Goal: Transaction & Acquisition: Purchase product/service

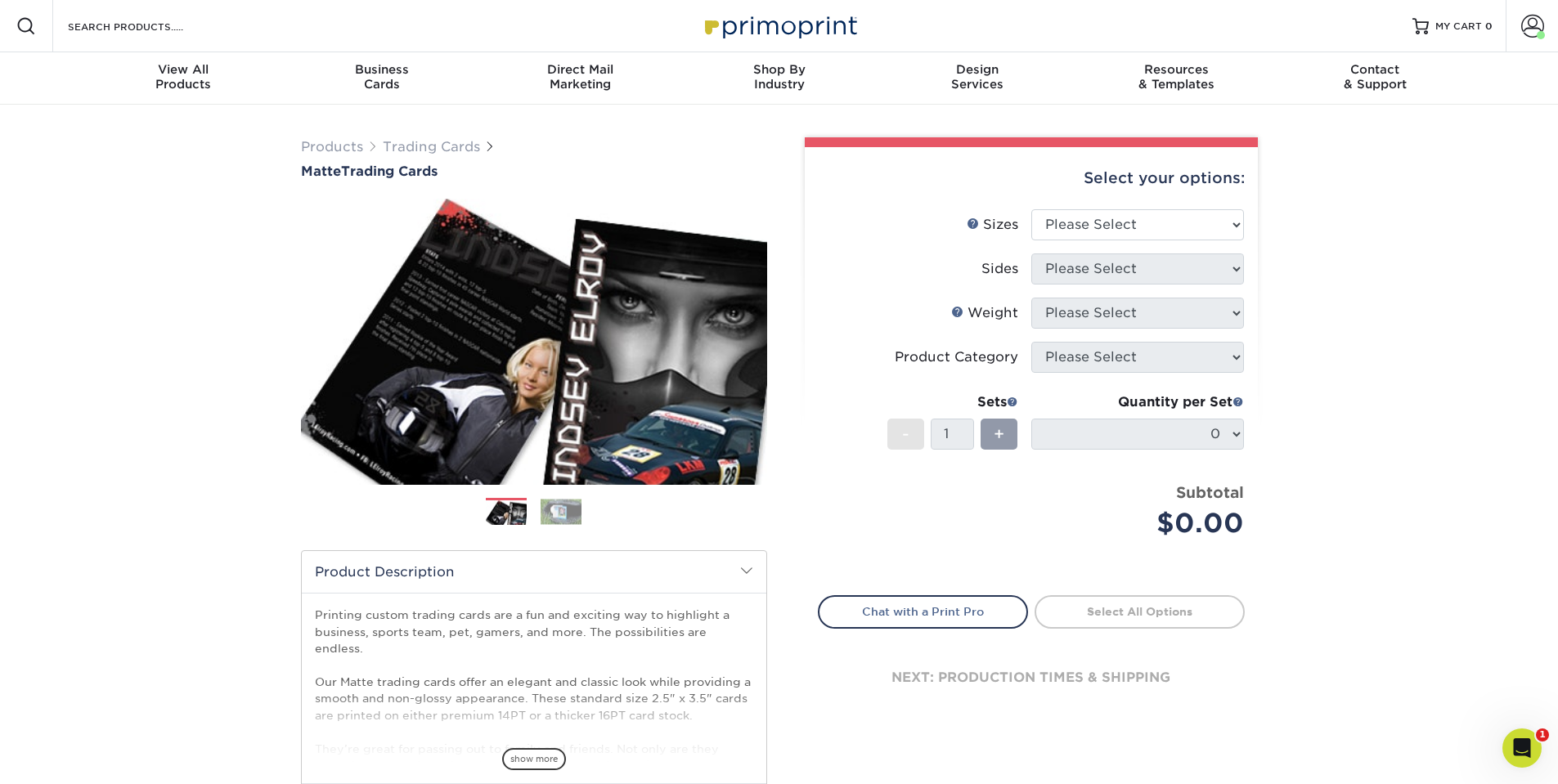
click at [1147, 240] on li "Sizes Help Sizes Please Select 2.5" x 3.5"" at bounding box center [1031, 231] width 425 height 44
select select "2.50x3.50"
click at [1031, 210] on select "Please Select 2.5" x 3.5"" at bounding box center [1137, 225] width 212 height 31
select select "13abbda7-1d64-4f25-8bb2-c179b224825d"
click at [1031, 253] on select "Please Select Print Both Sides Print Front Only" at bounding box center [1137, 269] width 212 height 31
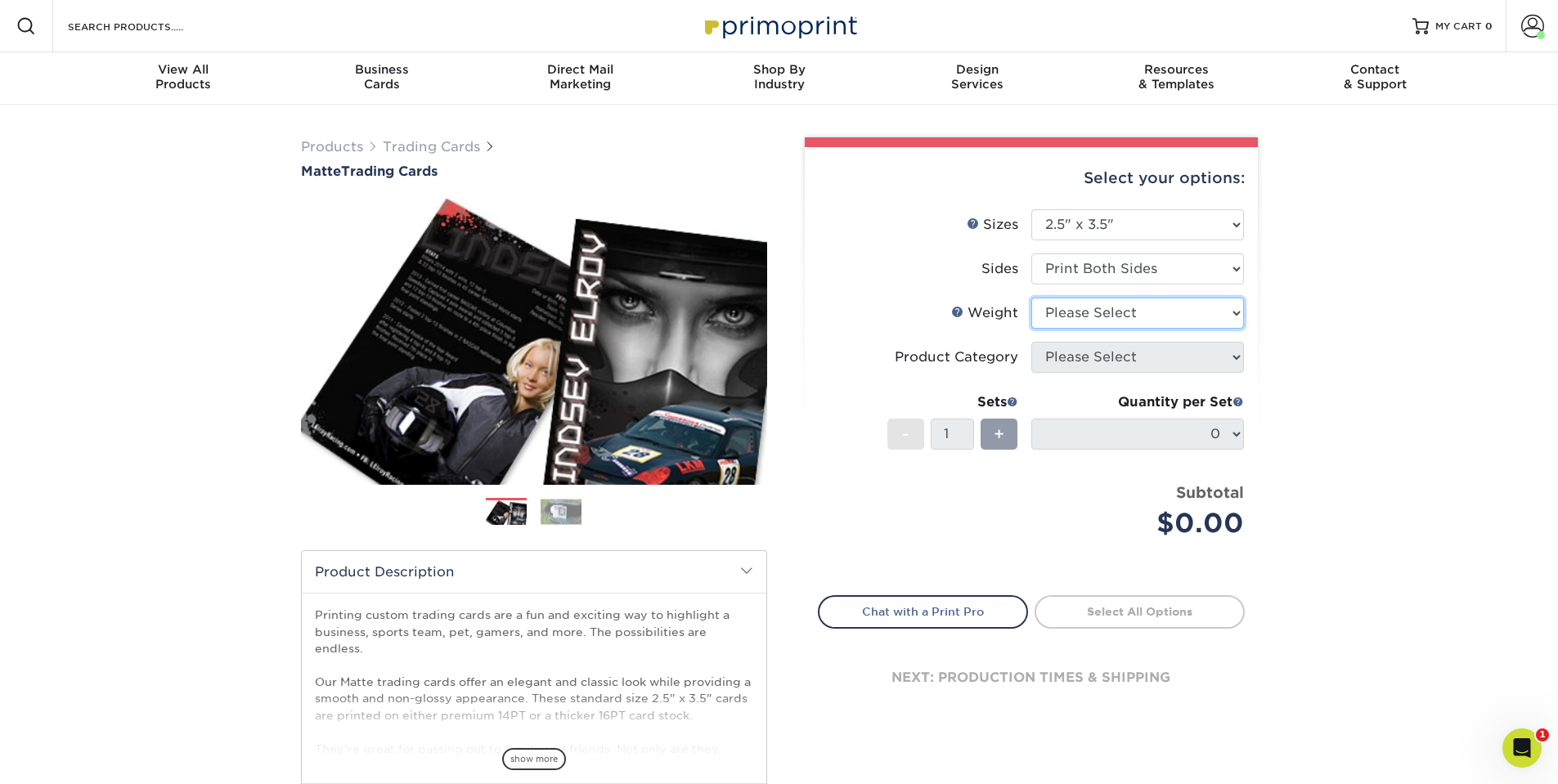
select select "16PT"
click at [1031, 297] on select "Please Select 16PT 14PT" at bounding box center [1137, 312] width 212 height 31
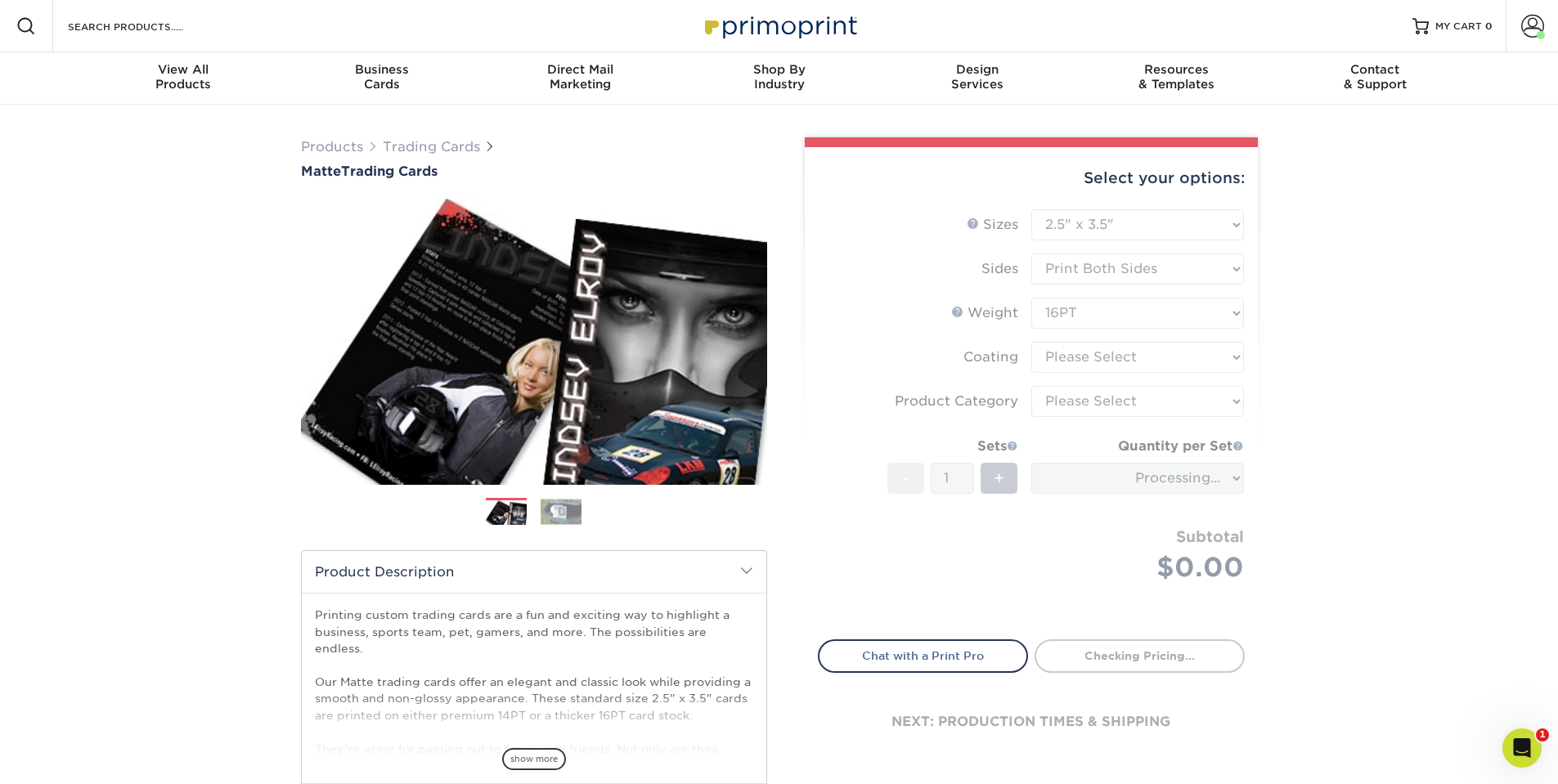
type input "2f7fe2bb-5a13-4635-b244-ac88504e1663"
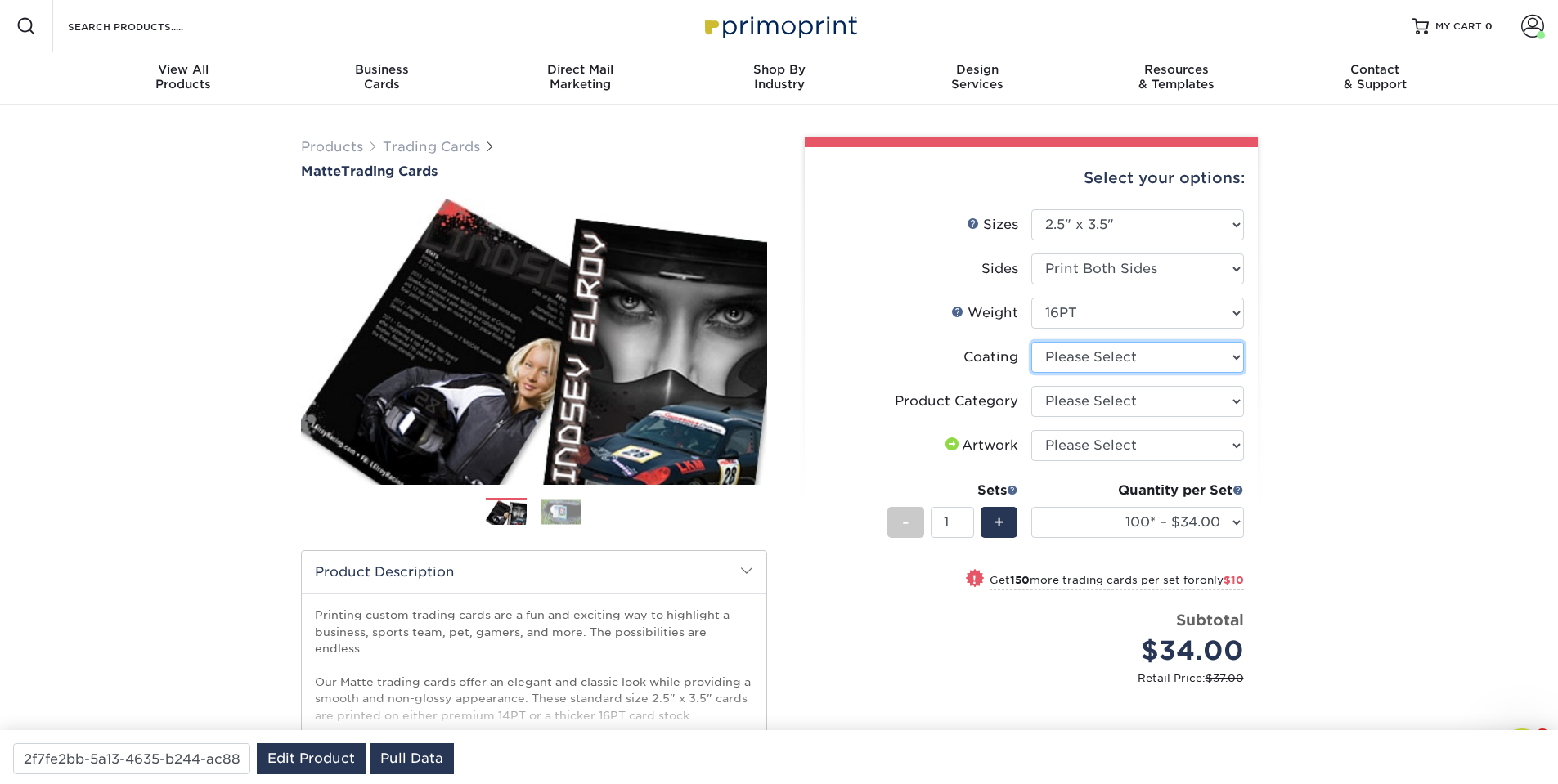
select select "121bb7b5-3b4d-429f-bd8d-bbf80e953313"
click at [1031, 342] on select at bounding box center [1137, 357] width 212 height 31
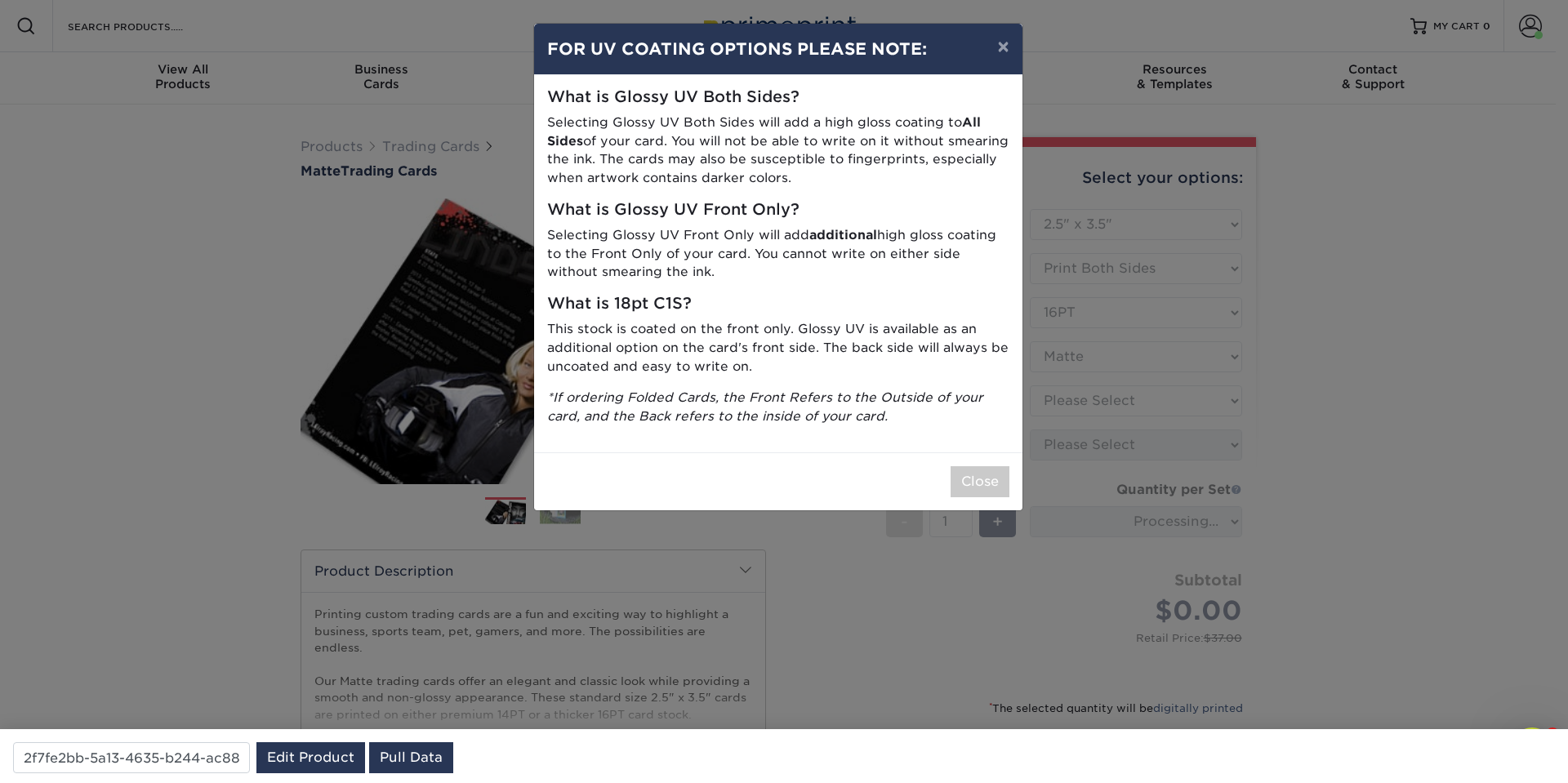
click at [1057, 412] on div "× FOR UV COATING OPTIONS PLEASE NOTE: What is Glossy UV Both Sides? Selecting G…" at bounding box center [784, 391] width 1568 height 783
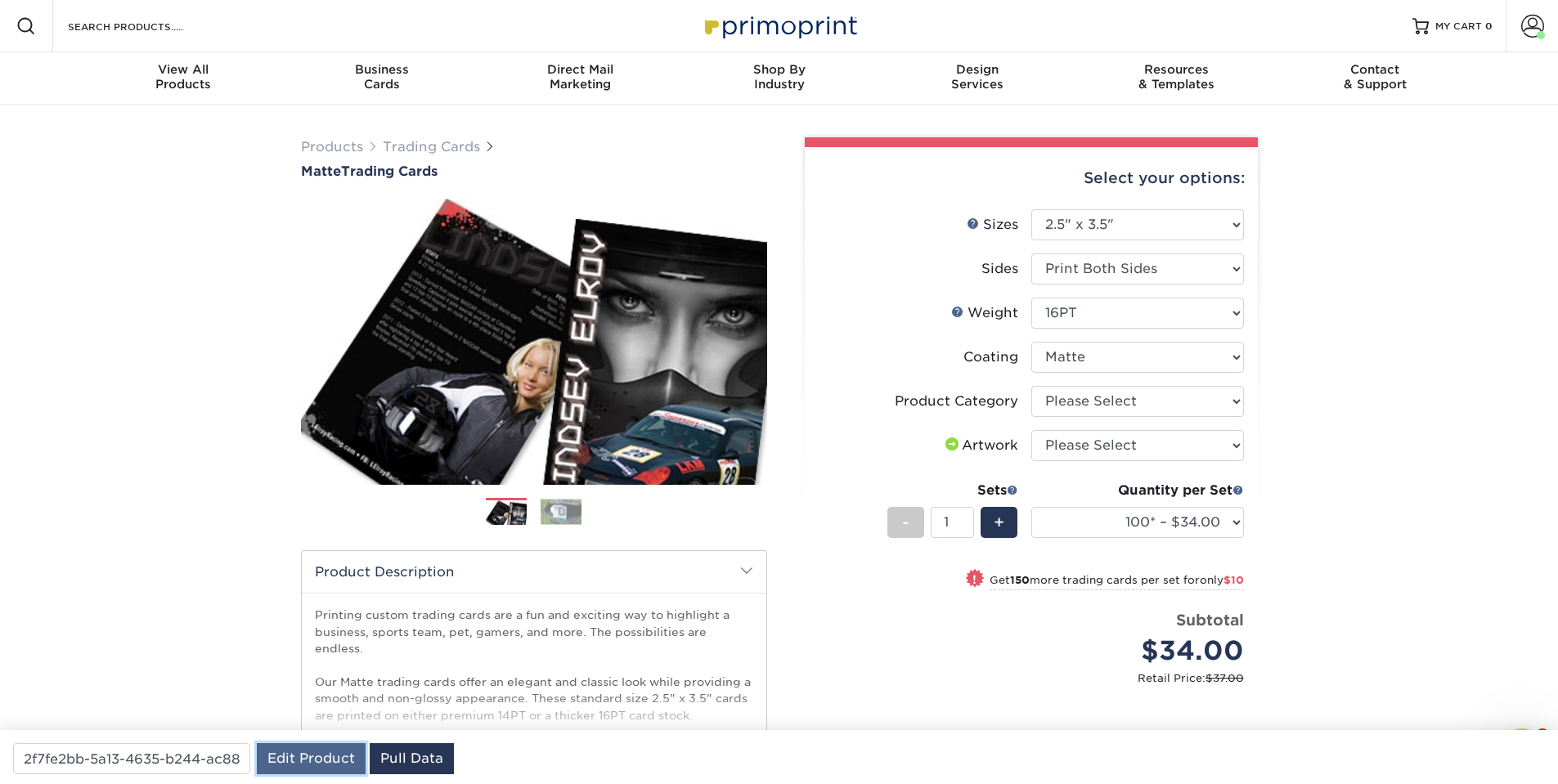
click at [332, 763] on link "Edit Product" at bounding box center [311, 758] width 109 height 31
select select "c2f9bce9-36c2-409d-b101-c29d9d031e18"
click at [1031, 386] on select "Please Select Trading Cards" at bounding box center [1137, 401] width 212 height 31
select select "upload"
click at [1031, 430] on select "Please Select I will upload files I need a design - $100" at bounding box center [1137, 445] width 212 height 31
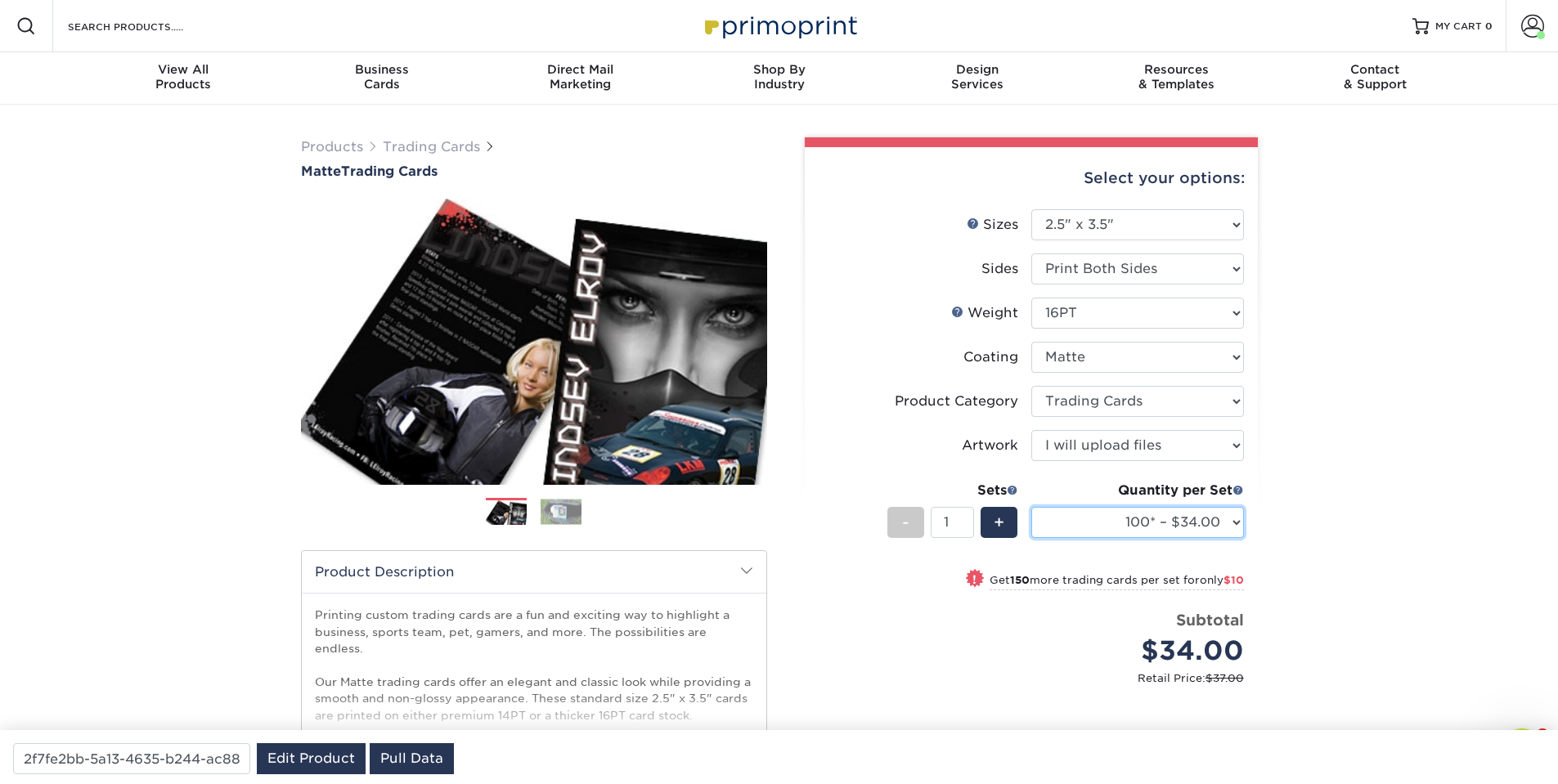
select select "1000 – $66.00"
click at [1031, 507] on select "100* – $34.00 250* – $44.00 500* – $53.00 1000 – $66.00 2500 – $131.00 5000 – $…" at bounding box center [1137, 522] width 212 height 31
drag, startPoint x: 1257, startPoint y: 678, endPoint x: 1198, endPoint y: 673, distance: 59.2
click at [1198, 673] on div "Select your options: Sizes Help Sizes Please Select 2.5" x 3.5" Sides Please Se…" at bounding box center [1030, 514] width 453 height 735
click at [1536, 31] on link "Account" at bounding box center [1531, 26] width 52 height 52
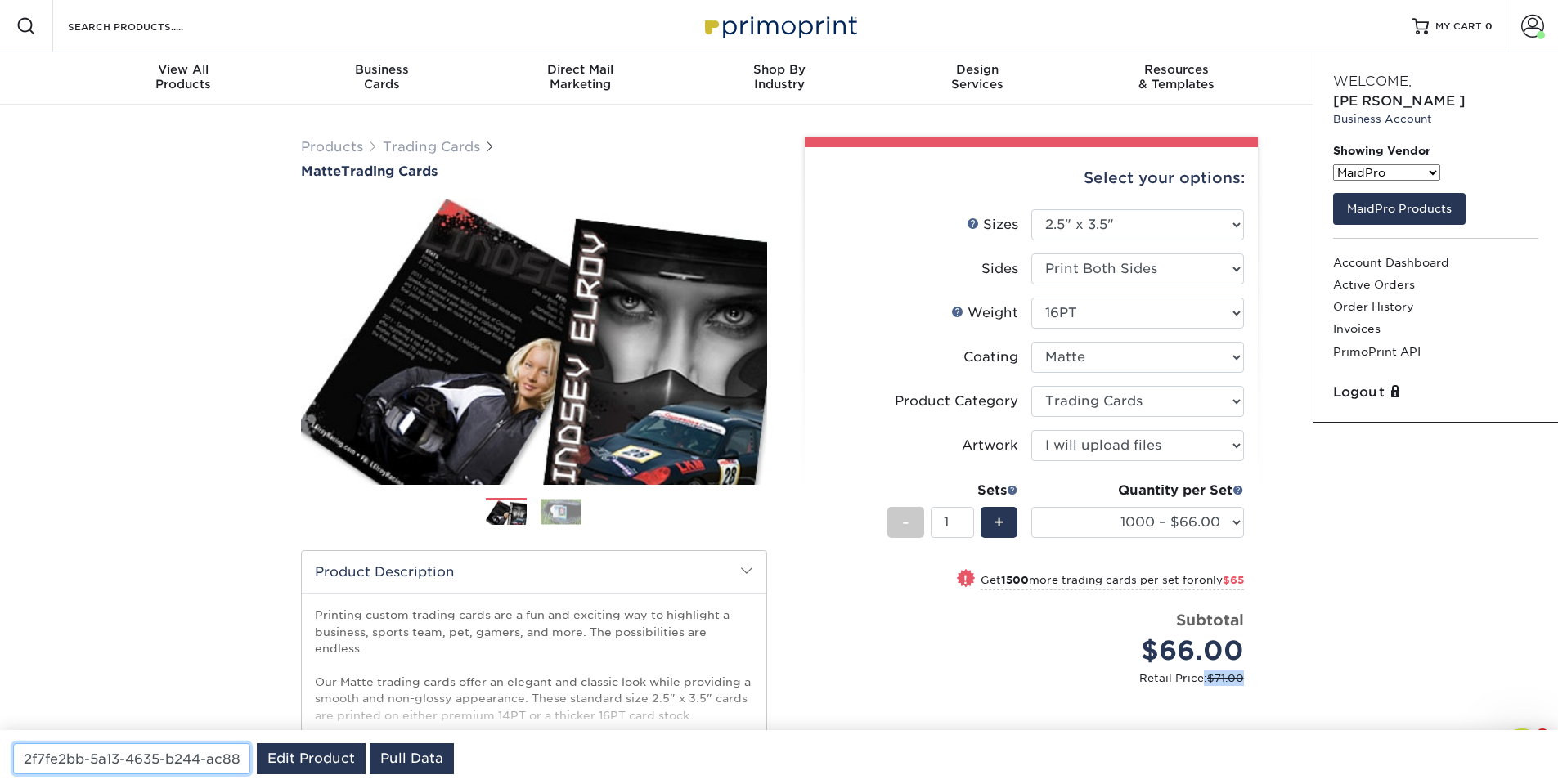
click at [112, 753] on input "2f7fe2bb-5a13-4635-b244-ac88504e1663" at bounding box center [132, 758] width 237 height 31
click at [111, 752] on input "2f7fe2bb-5a13-4635-b244-ac88504e1663" at bounding box center [132, 758] width 237 height 31
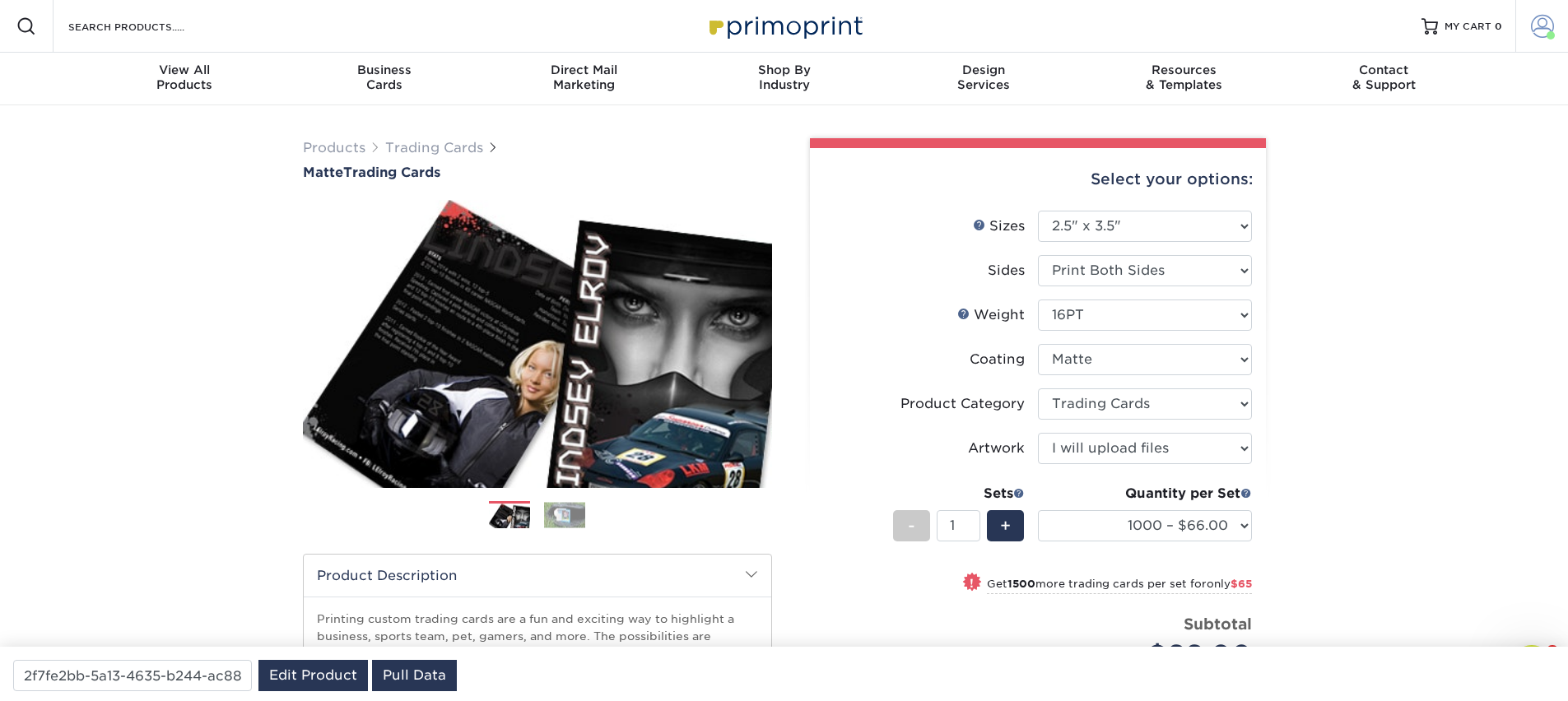
click at [1550, 16] on span at bounding box center [1542, 26] width 23 height 23
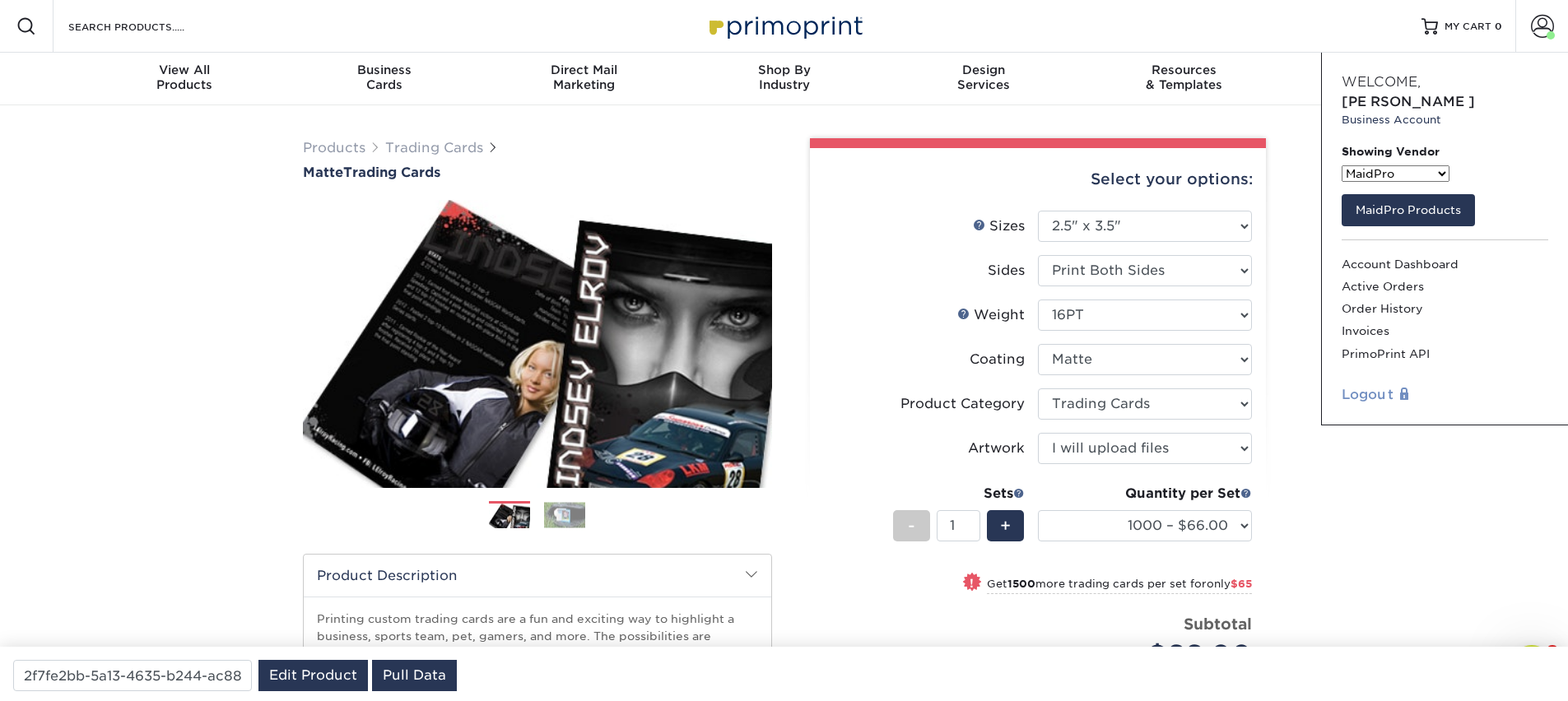
click at [1357, 386] on link "Logout" at bounding box center [1444, 395] width 206 height 20
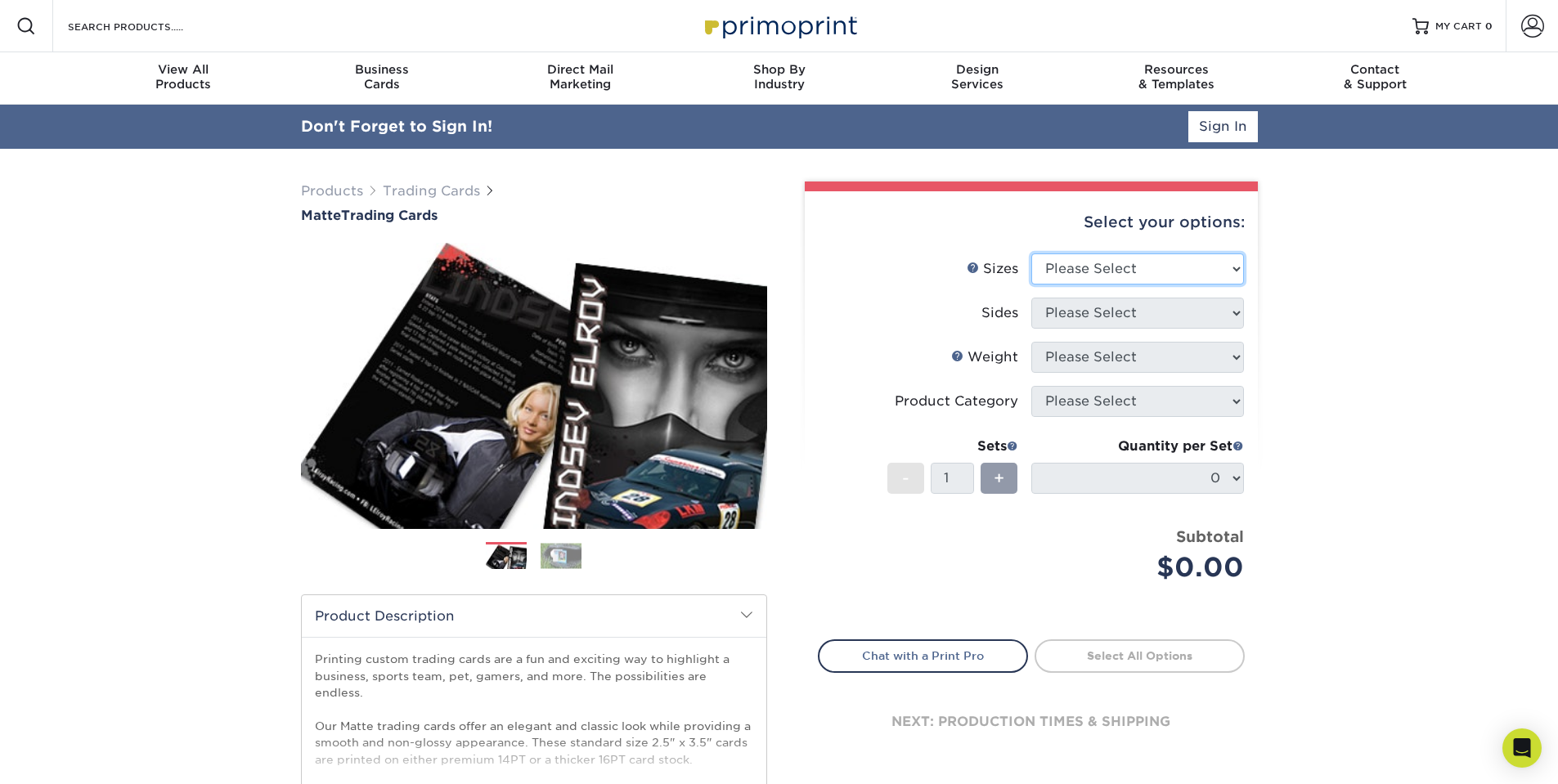
select select "2.50x3.50"
click at [1031, 253] on select "Please Select 2.5" x 3.5"" at bounding box center [1137, 269] width 212 height 31
select select "13abbda7-1d64-4f25-8bb2-c179b224825d"
click at [1031, 297] on select "Please Select Print Both Sides Print Front Only" at bounding box center [1137, 312] width 212 height 31
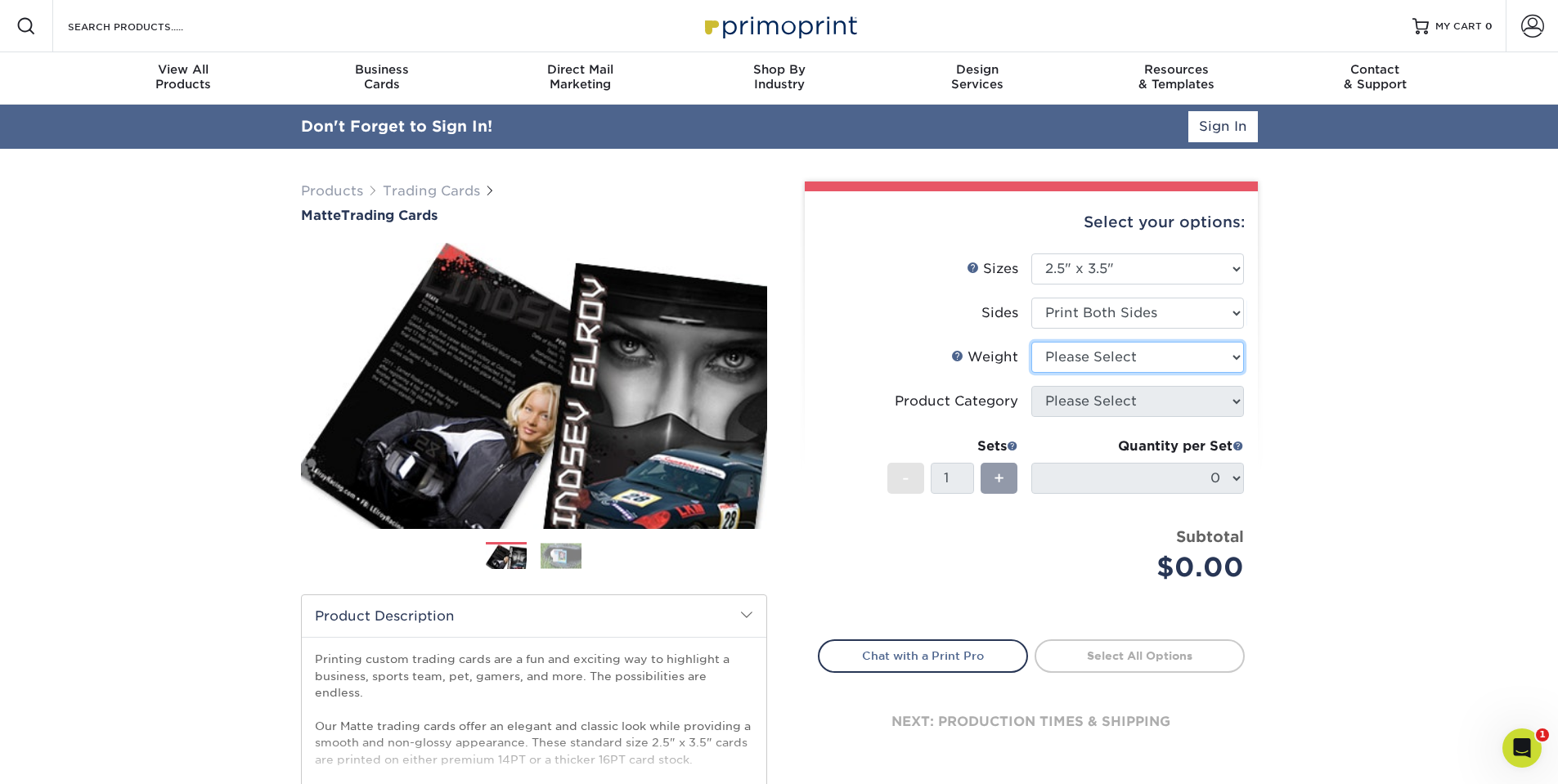
select select "16PT"
click at [1031, 342] on select "Please Select 16PT 14PT" at bounding box center [1137, 357] width 212 height 31
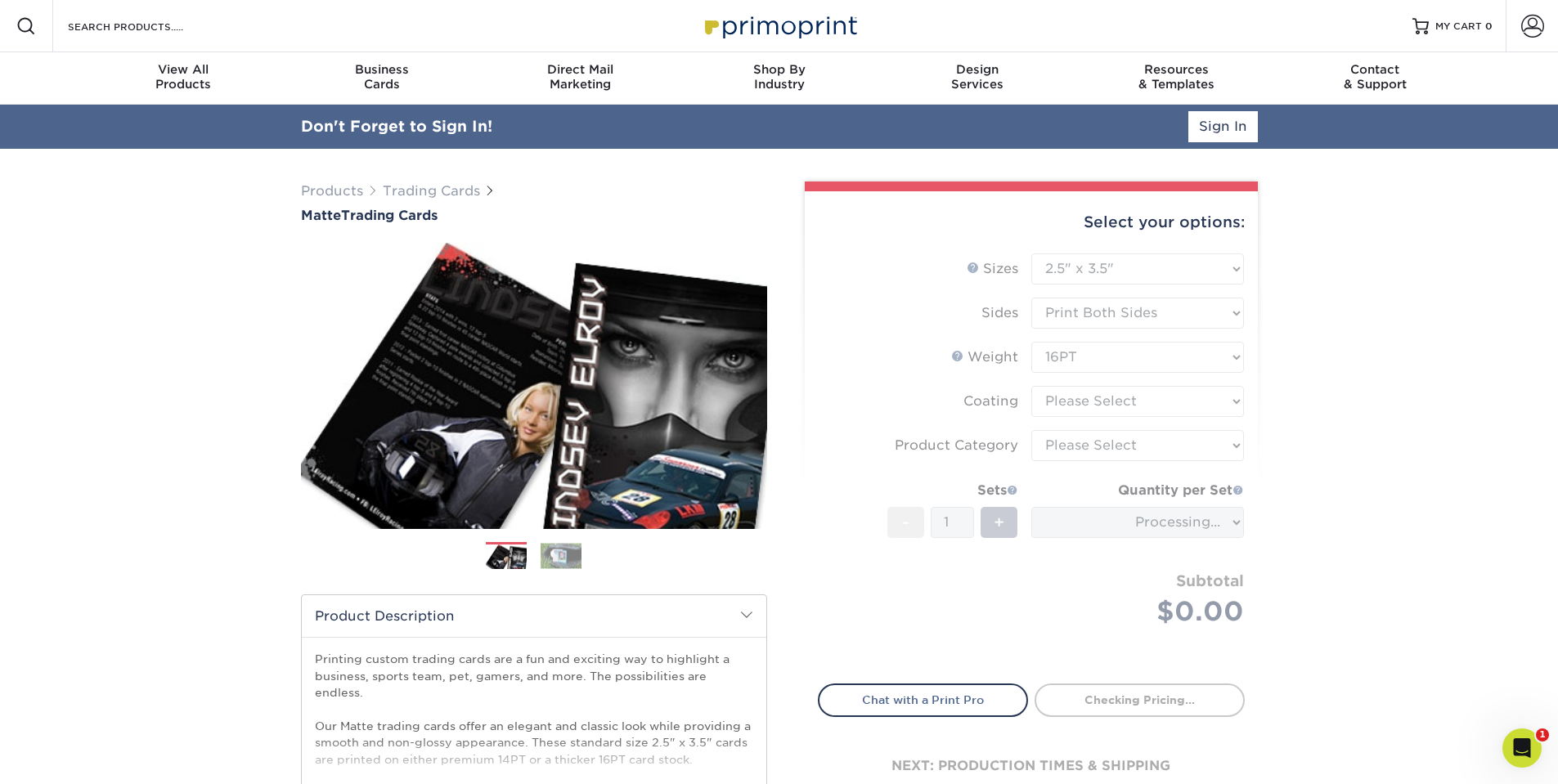
click at [1080, 405] on form "Sizes Help Sizes Please Select 2.5" x 3.5" Sides Please Select 16PT - 1" at bounding box center [1031, 459] width 427 height 412
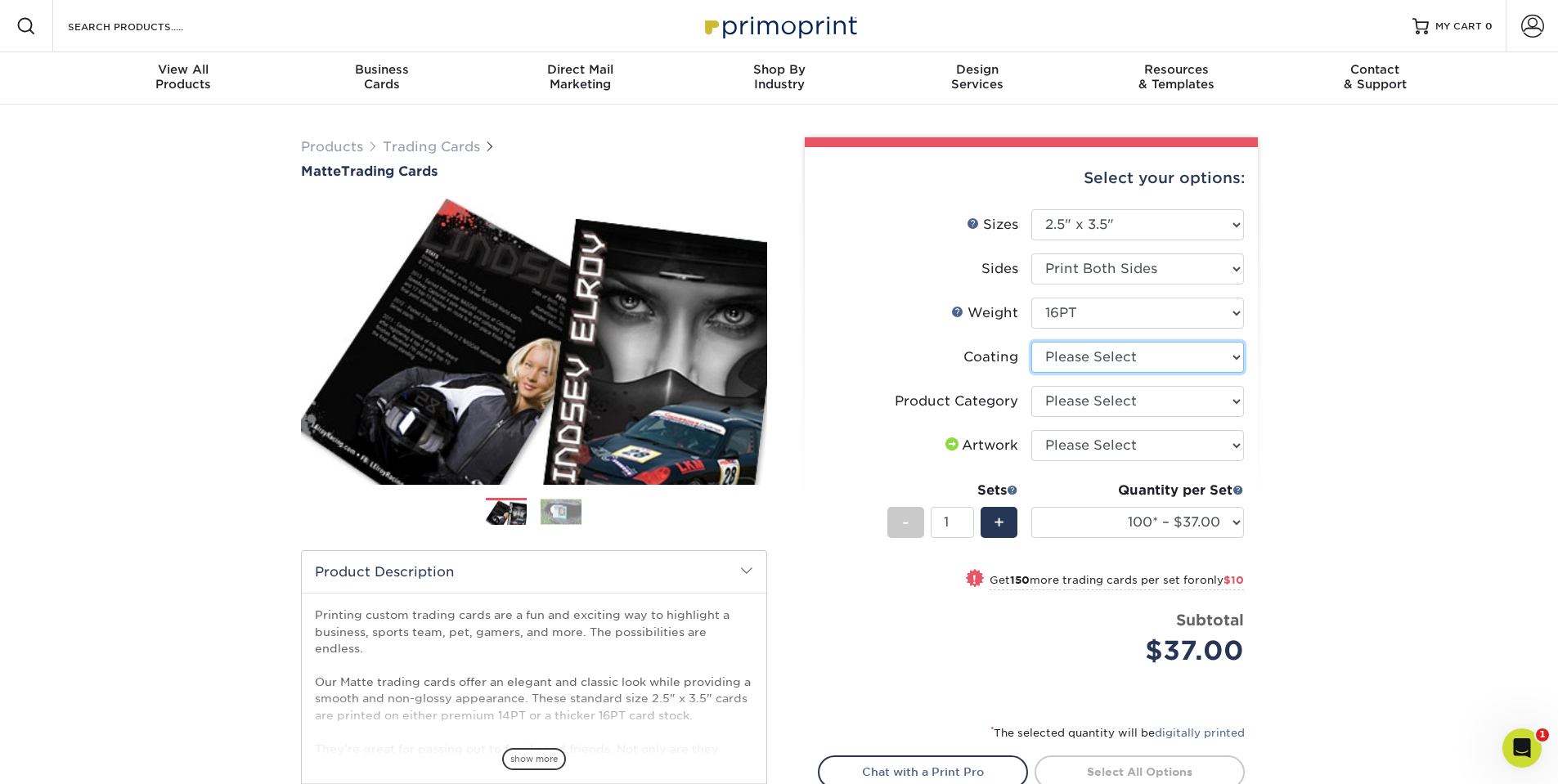
select select "121bb7b5-3b4d-429f-bd8d-bbf80e953313"
click at [1031, 342] on select at bounding box center [1137, 357] width 212 height 31
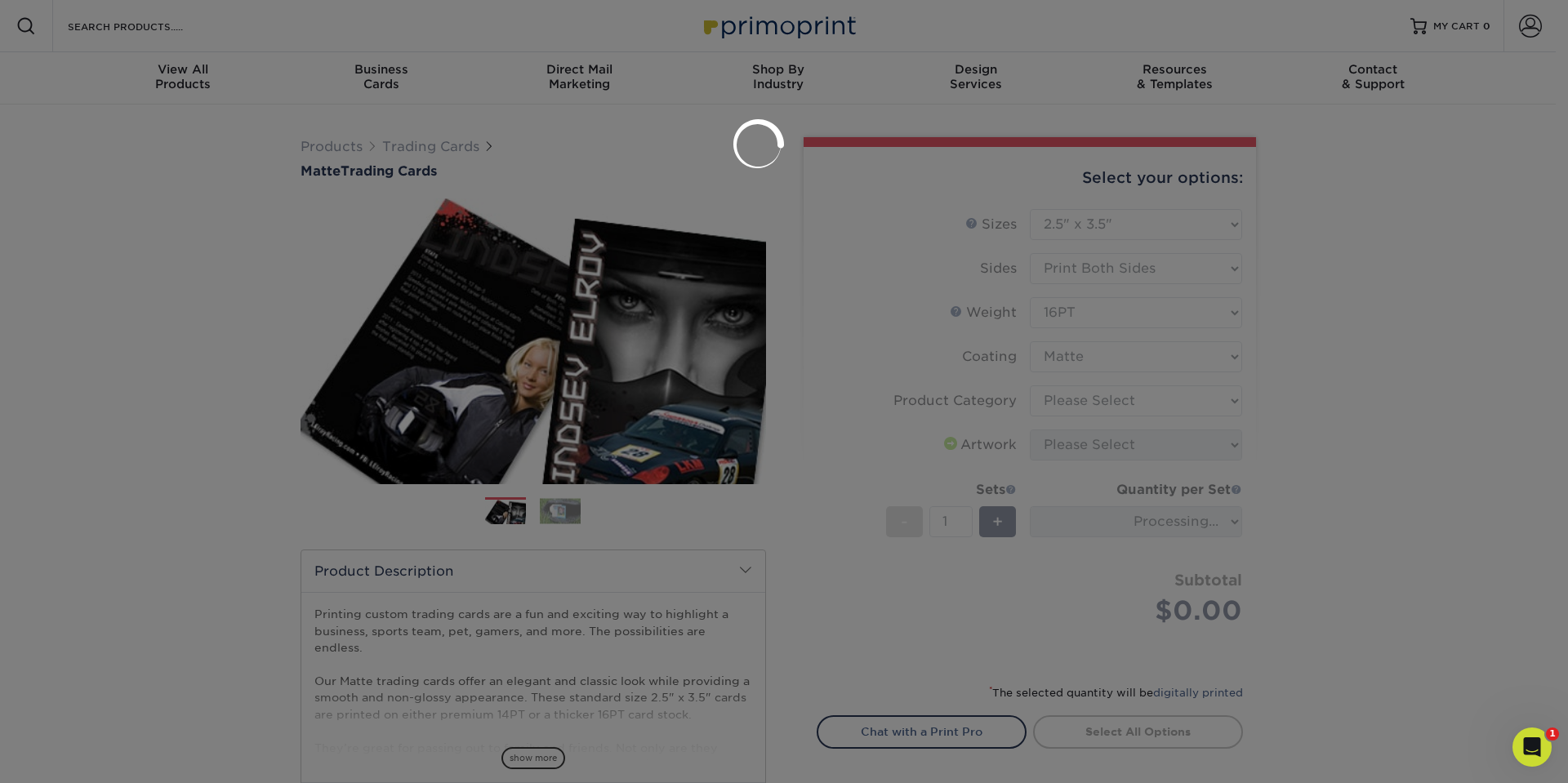
click at [1125, 399] on div at bounding box center [784, 391] width 1568 height 783
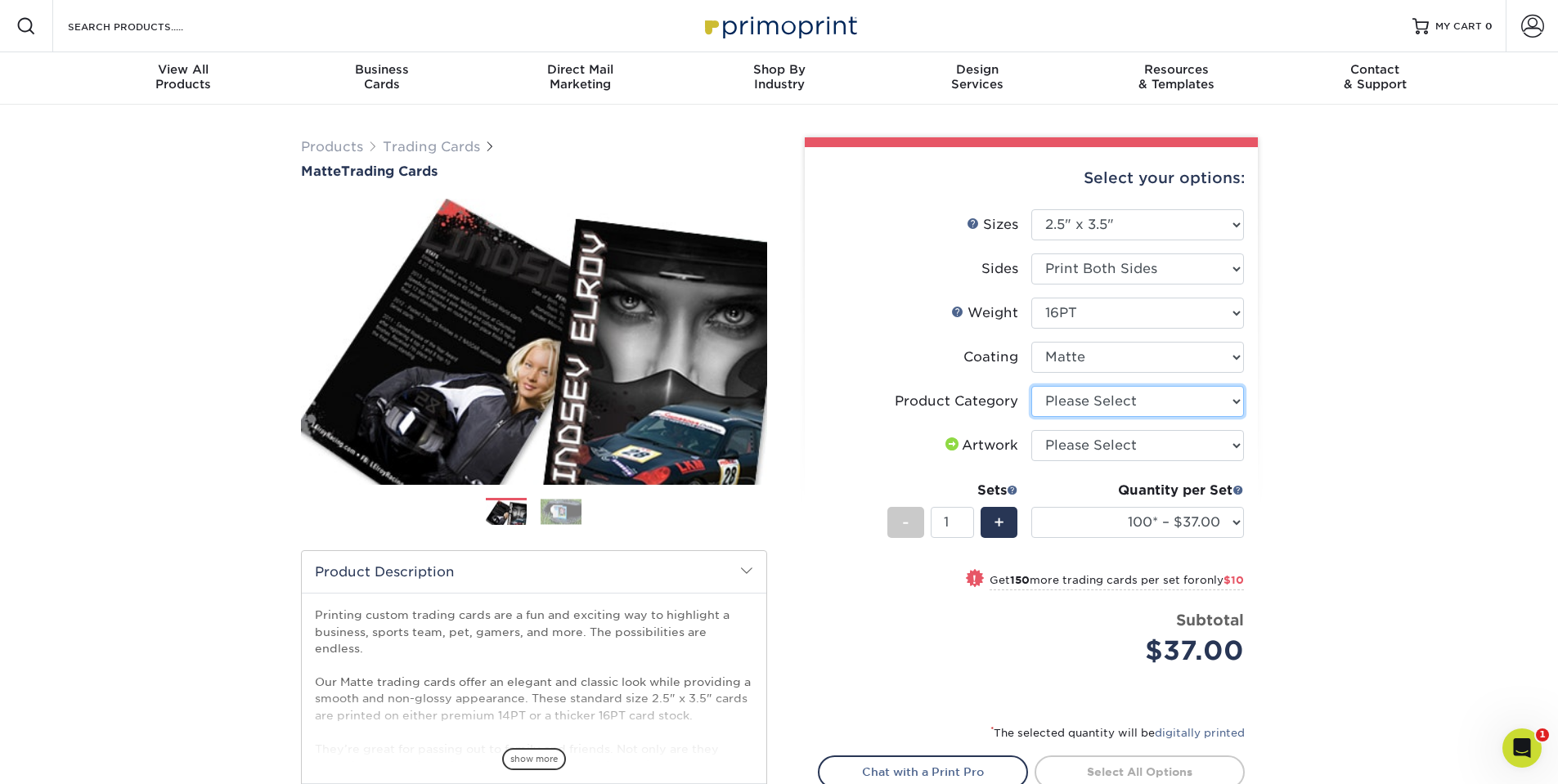
select select "c2f9bce9-36c2-409d-b101-c29d9d031e18"
click at [1031, 386] on select "Please Select Trading Cards" at bounding box center [1137, 401] width 212 height 31
select select "upload"
click at [1031, 430] on select "Please Select I will upload files I need a design - $100" at bounding box center [1137, 445] width 212 height 31
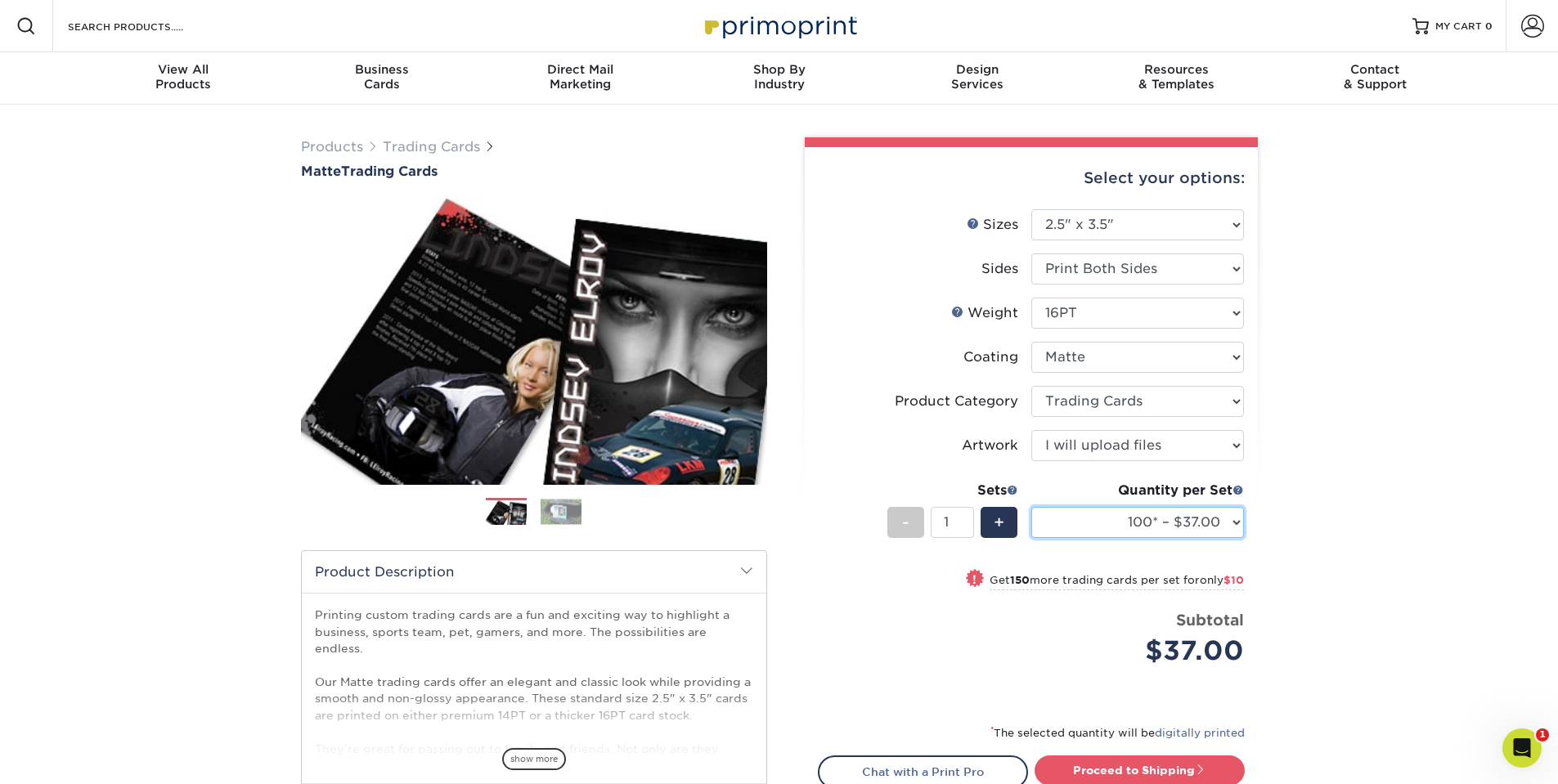
select select "1000 – $71.00"
click at [1031, 507] on select "100* – $37.00 250* – $47.00 500* – $58.00 1000 – $71.00 2500 – $141.00 5000 – $…" at bounding box center [1137, 522] width 212 height 31
